Goal: Information Seeking & Learning: Learn about a topic

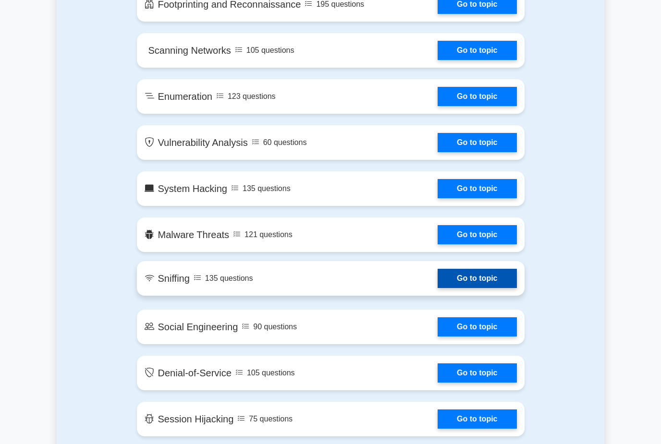
scroll to position [641, 0]
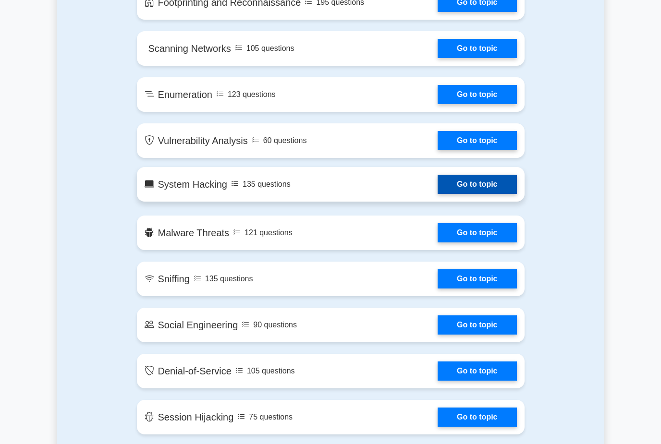
click at [451, 194] on link "Go to topic" at bounding box center [476, 184] width 79 height 19
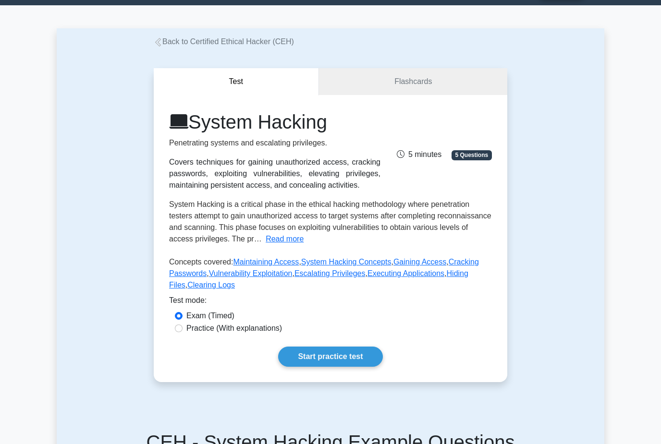
scroll to position [25, 0]
click at [269, 334] on label "Practice (With explanations)" at bounding box center [234, 329] width 96 height 12
click at [182, 332] on input "Practice (With explanations)" at bounding box center [179, 329] width 8 height 8
radio input "true"
click at [297, 367] on link "Start practice test" at bounding box center [330, 357] width 104 height 20
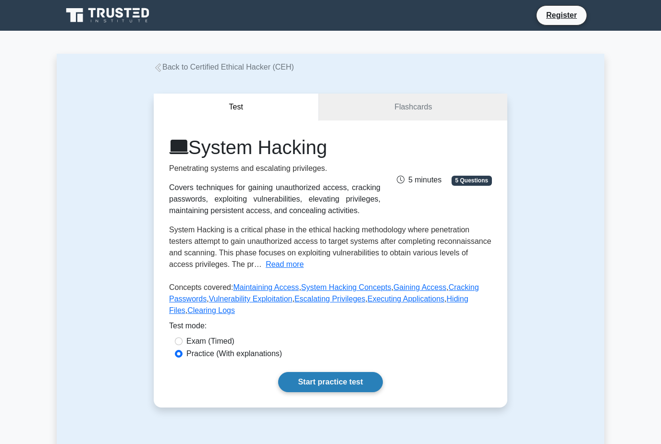
scroll to position [56, 0]
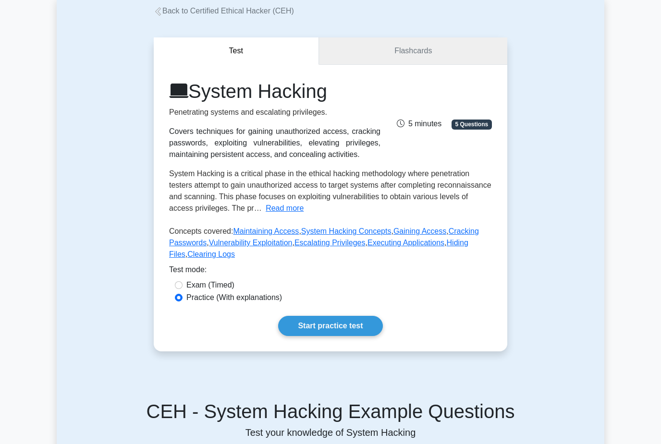
click at [375, 54] on link "Flashcards" at bounding box center [413, 50] width 188 height 27
click at [248, 50] on button "Test" at bounding box center [236, 50] width 165 height 27
click at [310, 336] on link "Start practice test" at bounding box center [330, 326] width 104 height 20
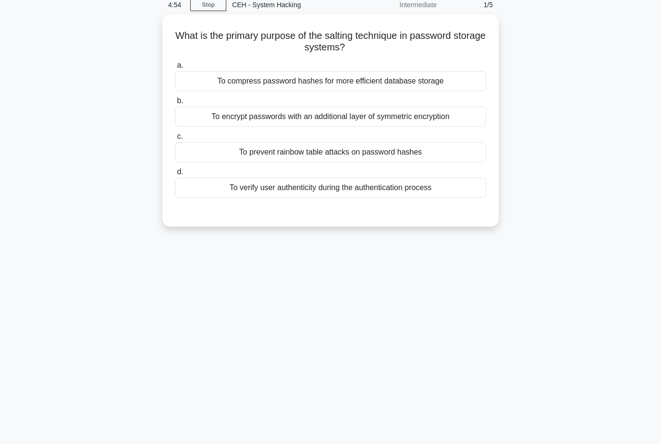
scroll to position [44, 0]
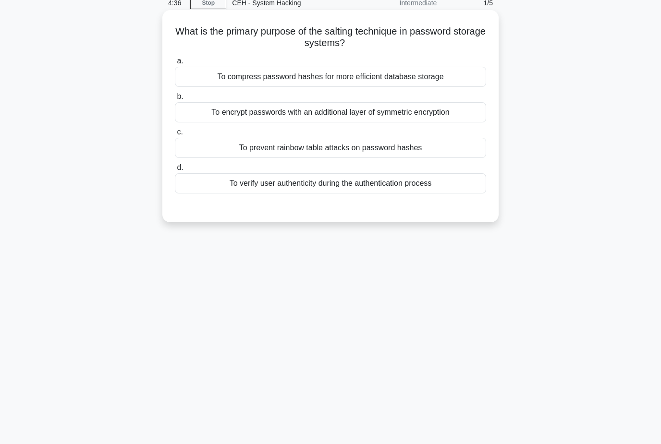
click at [350, 106] on div "To encrypt passwords with an additional layer of symmetric encryption" at bounding box center [330, 112] width 311 height 20
click at [175, 100] on input "b. To encrypt passwords with an additional layer of symmetric encryption" at bounding box center [175, 97] width 0 height 6
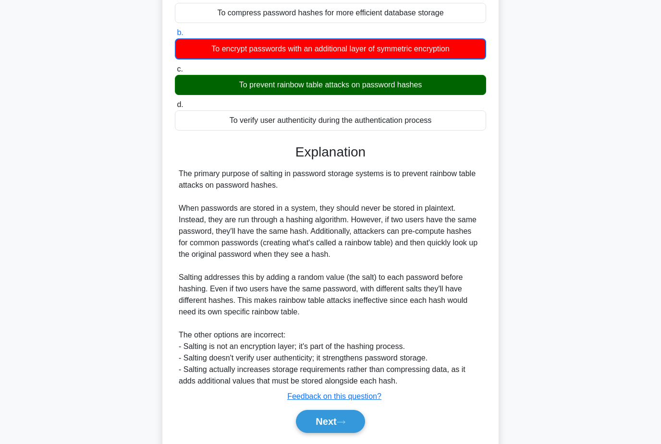
scroll to position [118, 0]
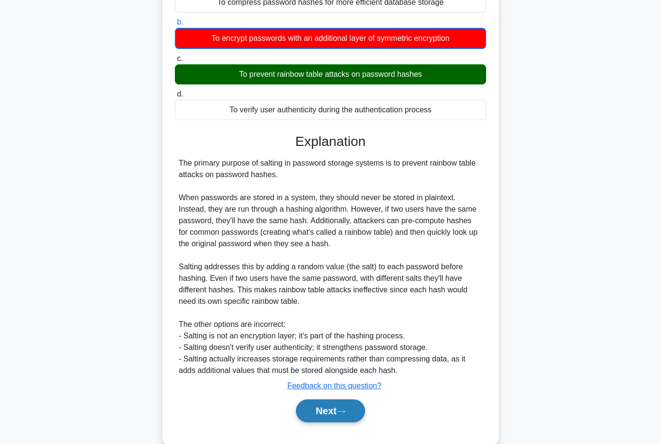
click at [323, 418] on button "Next" at bounding box center [330, 410] width 69 height 23
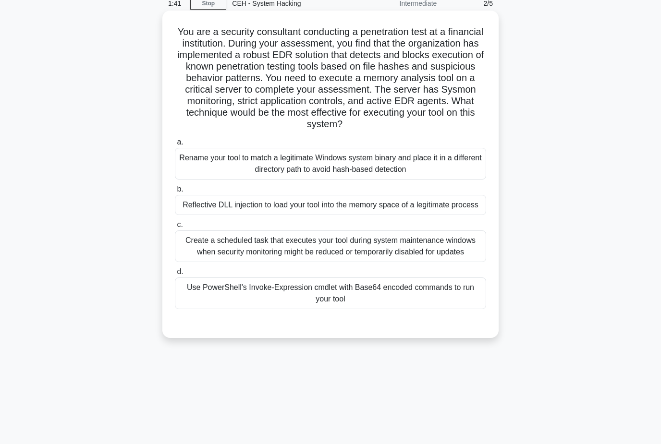
scroll to position [44, 0]
click at [356, 309] on div "Use PowerShell's Invoke-Expression cmdlet with Base64 encoded commands to run y…" at bounding box center [330, 293] width 311 height 32
click at [175, 275] on input "d. Use PowerShell's Invoke-Expression cmdlet with Base64 encoded commands to ru…" at bounding box center [175, 271] width 0 height 6
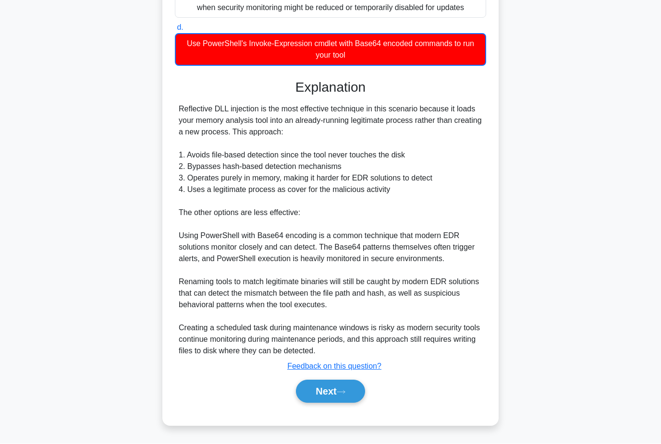
scroll to position [302, 0]
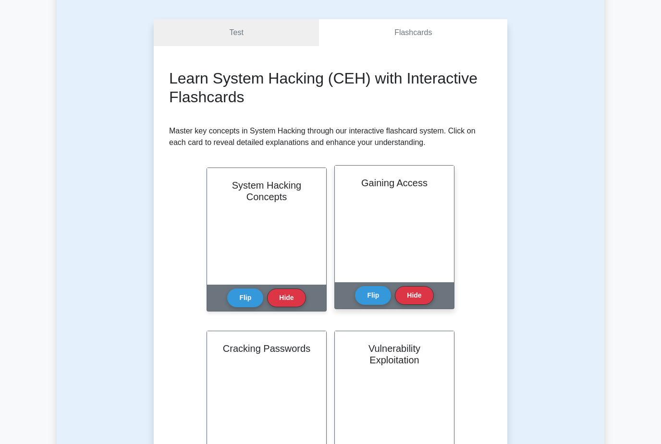
scroll to position [64, 0]
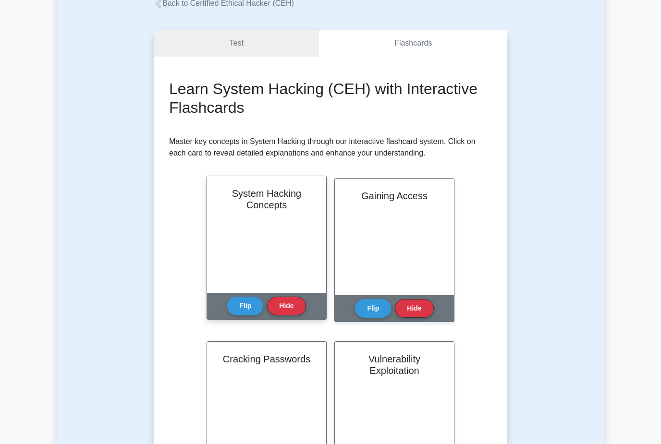
click at [251, 266] on div "System Hacking Concepts" at bounding box center [266, 234] width 119 height 117
click at [287, 211] on h2 "System Hacking Concepts" at bounding box center [266, 199] width 96 height 23
click at [241, 315] on button "Flip" at bounding box center [245, 305] width 36 height 19
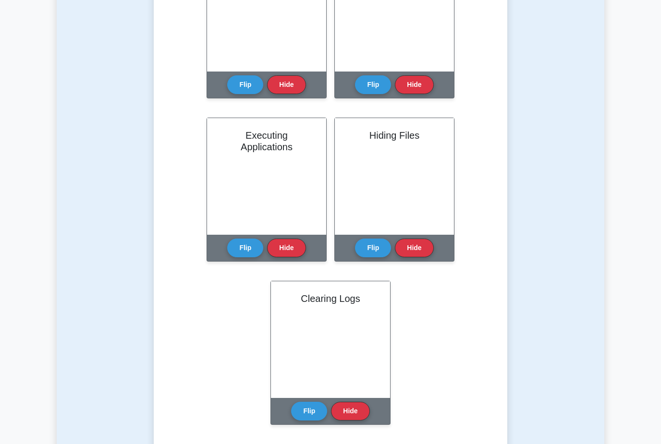
scroll to position [663, 0]
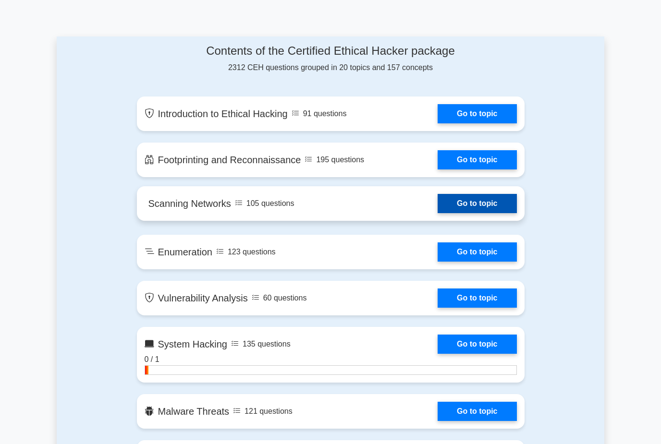
scroll to position [437, 0]
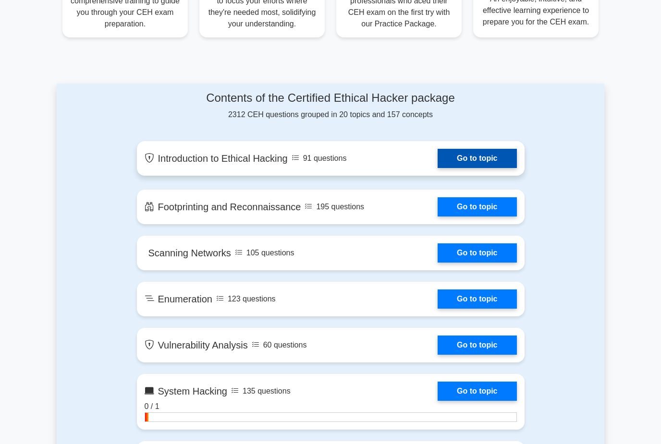
click at [437, 168] on link "Go to topic" at bounding box center [476, 158] width 79 height 19
click at [483, 168] on link "Go to topic" at bounding box center [476, 158] width 79 height 19
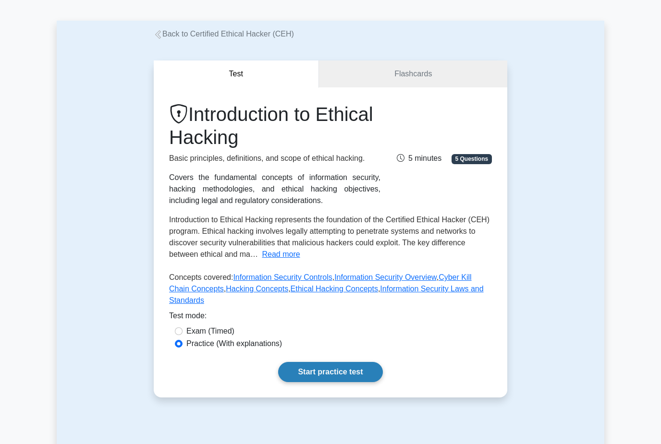
click at [353, 382] on link "Start practice test" at bounding box center [330, 372] width 104 height 20
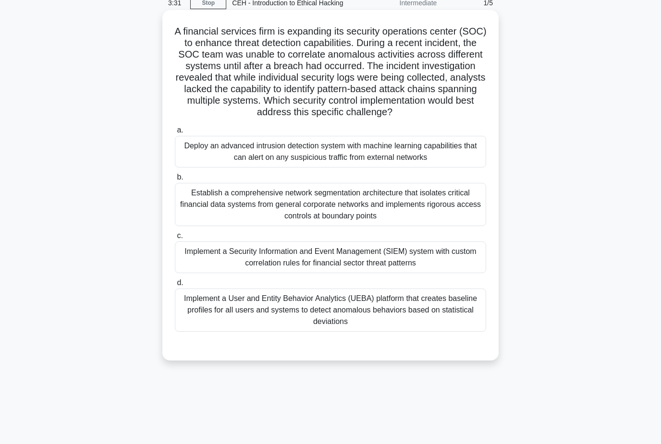
scroll to position [44, 0]
click at [185, 168] on div "Deploy an advanced intrusion detection system with machine learning capabilitie…" at bounding box center [330, 152] width 311 height 32
click at [175, 133] on input "a. Deploy an advanced intrusion detection system with machine learning capabili…" at bounding box center [175, 130] width 0 height 6
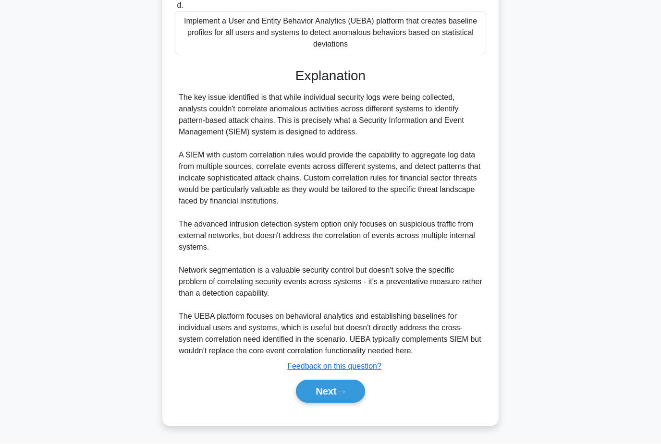
scroll to position [379, 0]
